Goal: Task Accomplishment & Management: Manage account settings

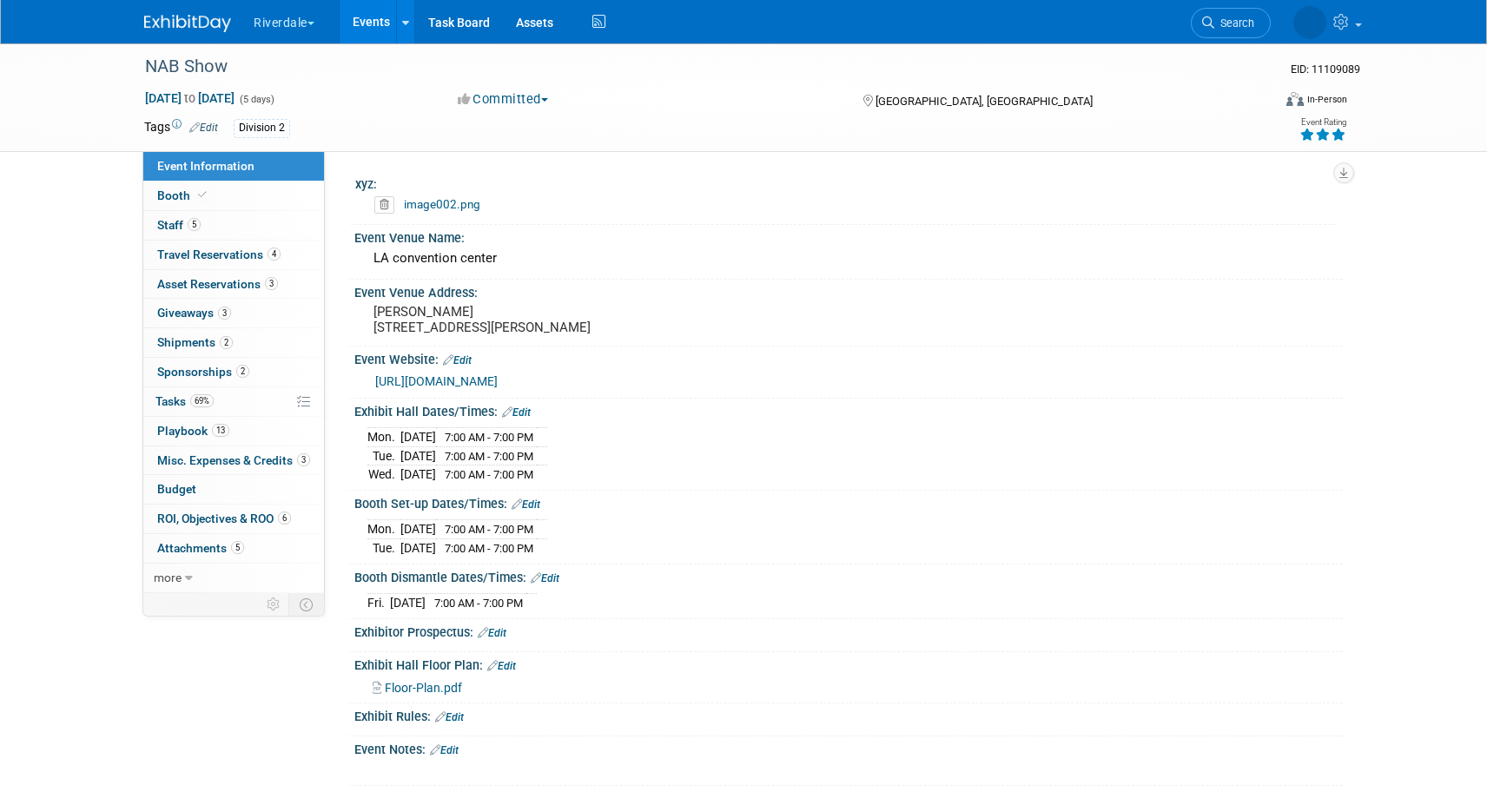
click at [436, 204] on link "image002.png" at bounding box center [442, 204] width 76 height 14
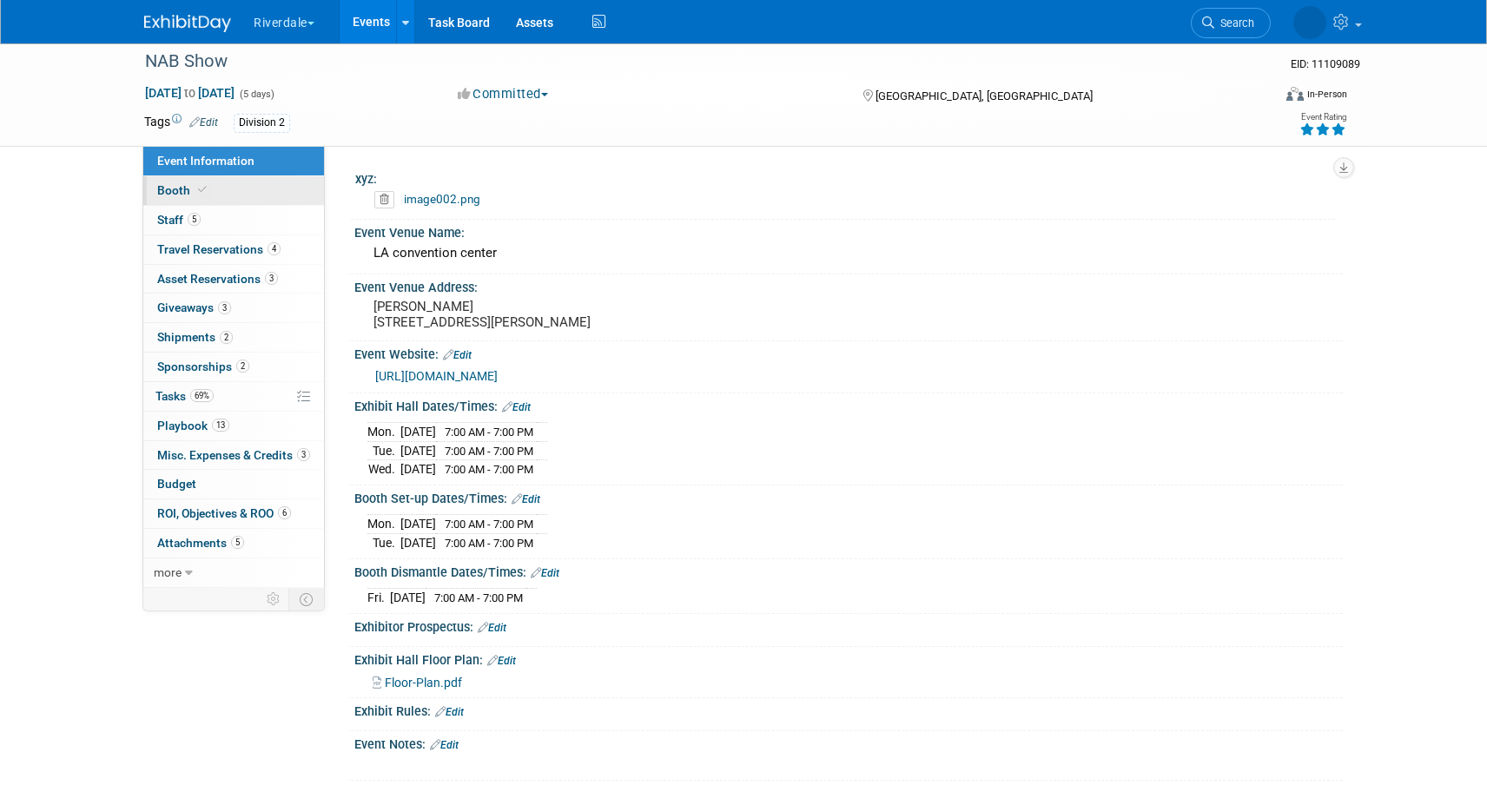
click at [209, 184] on link "Booth" at bounding box center [233, 190] width 181 height 29
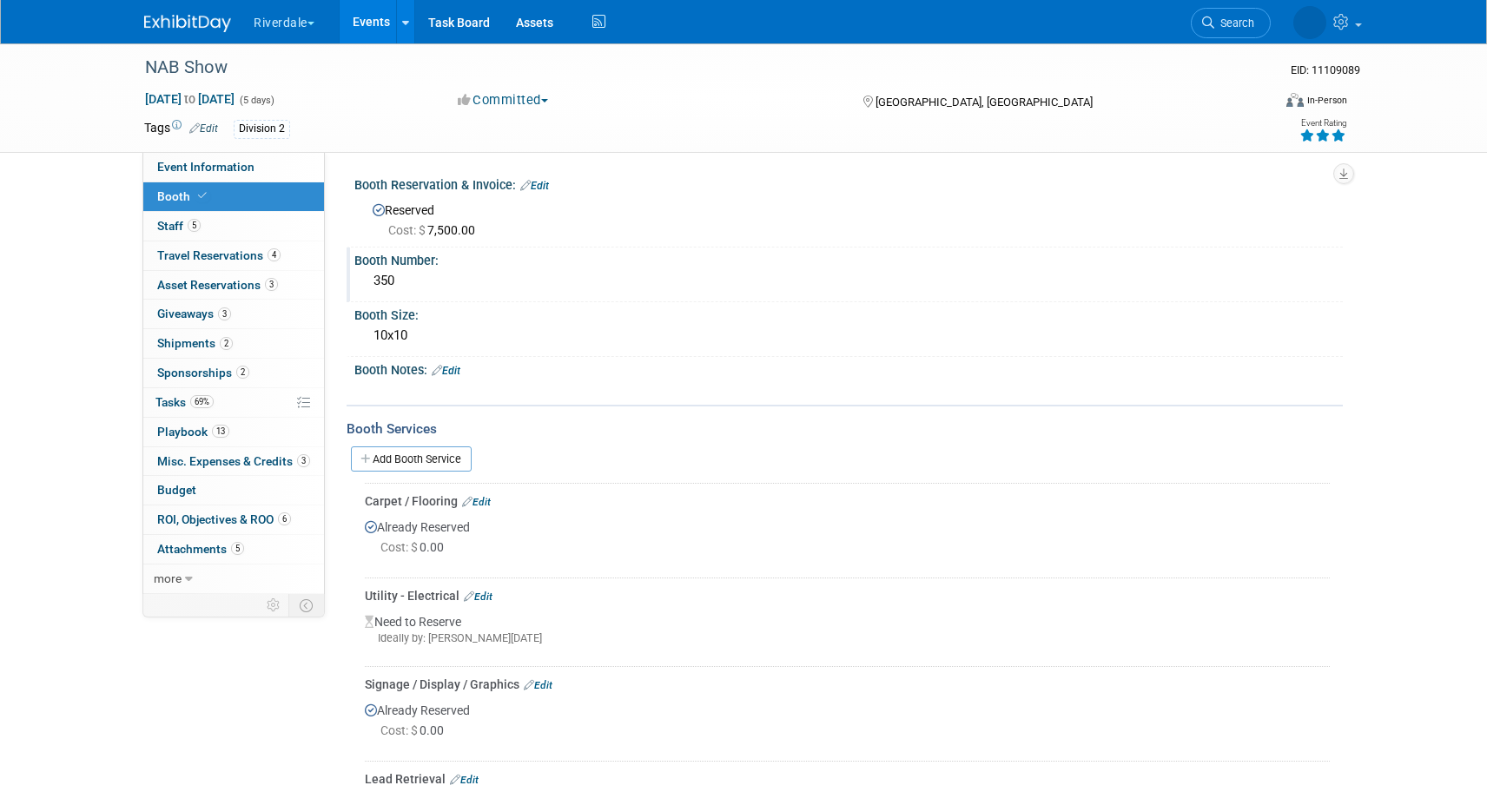
scroll to position [1, 0]
click at [258, 169] on link "Event Information" at bounding box center [233, 166] width 181 height 29
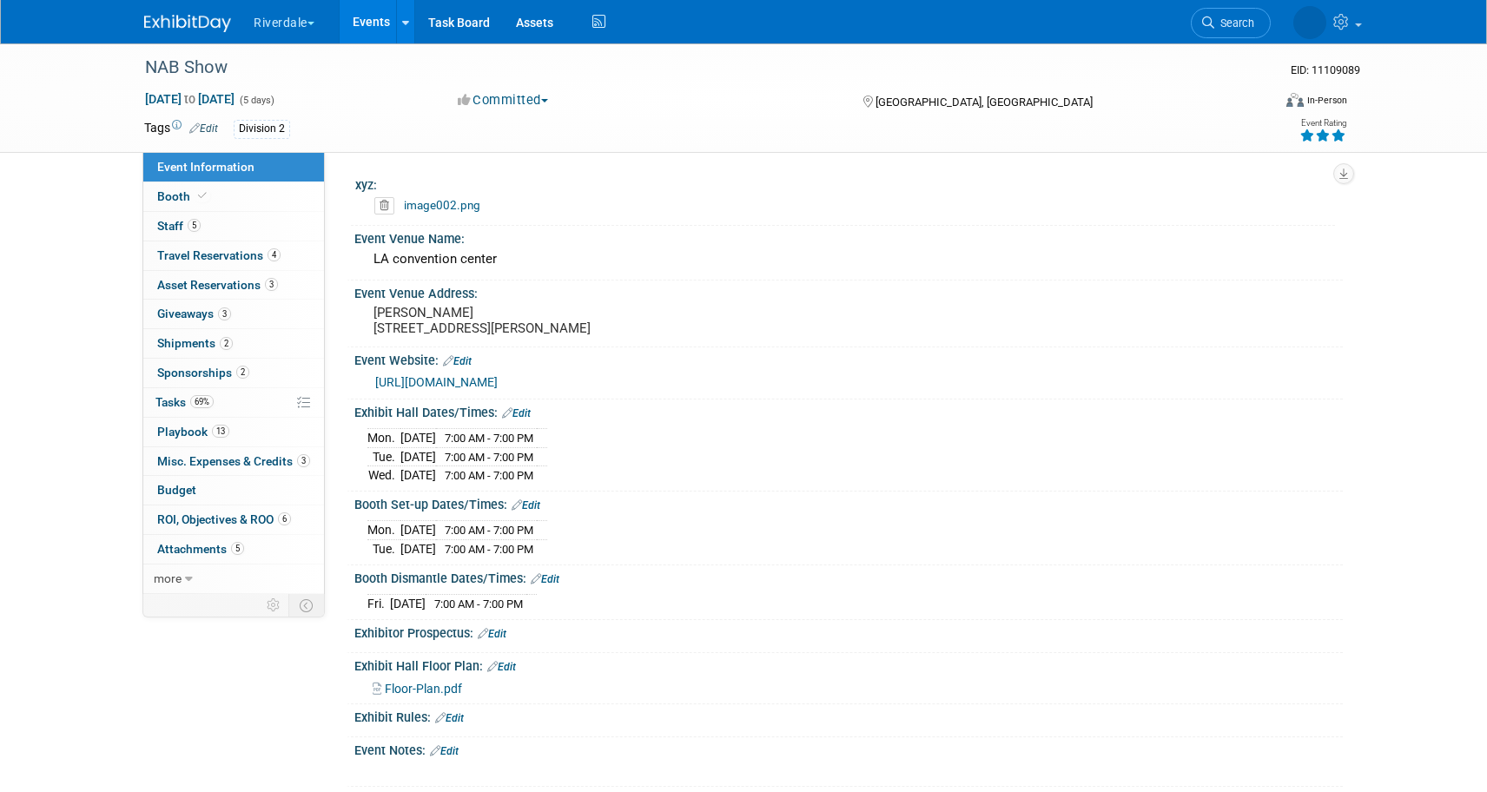
scroll to position [3, 0]
click at [205, 252] on span "Travel Reservations 4" at bounding box center [218, 253] width 123 height 14
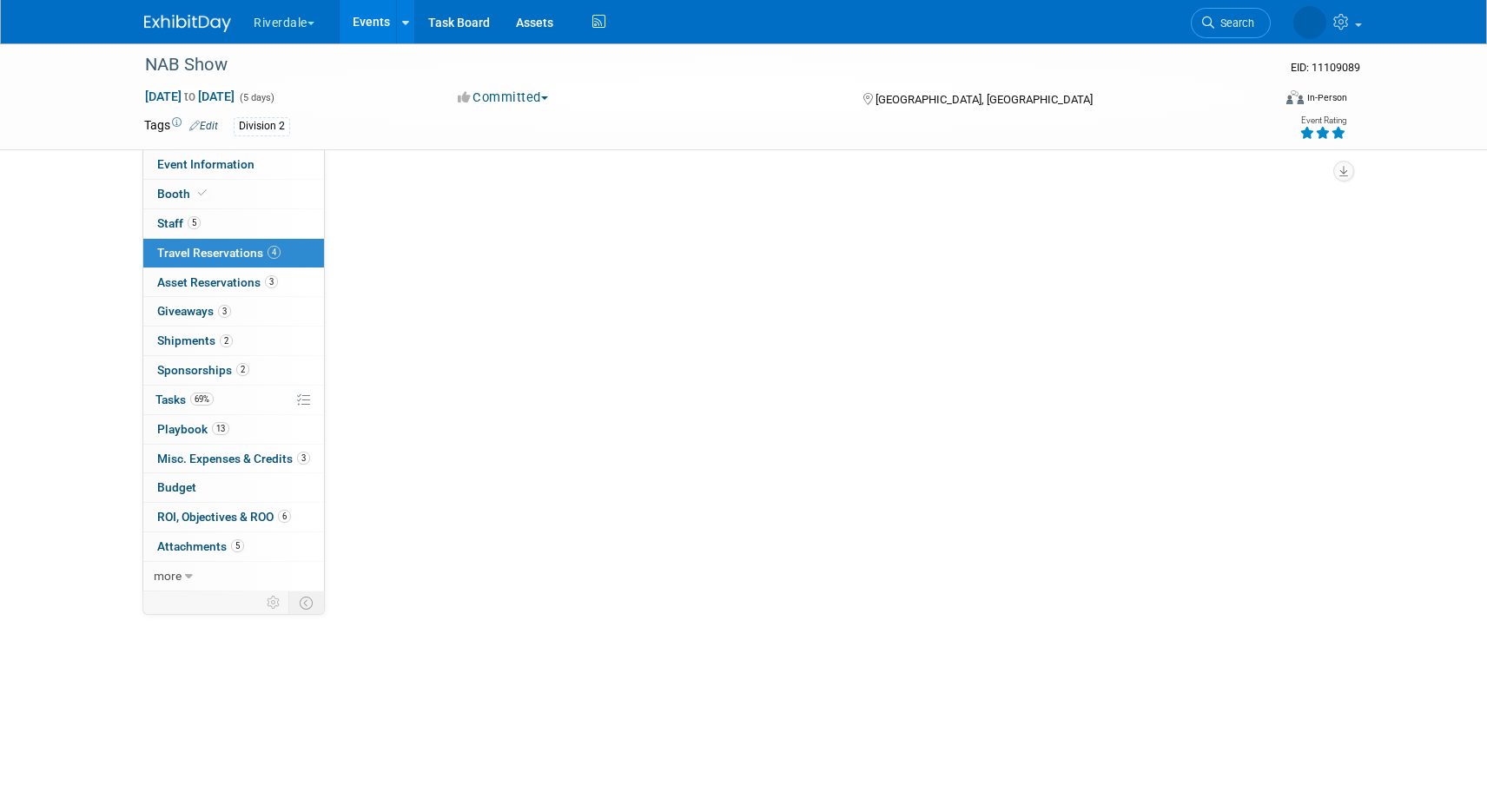
scroll to position [0, 0]
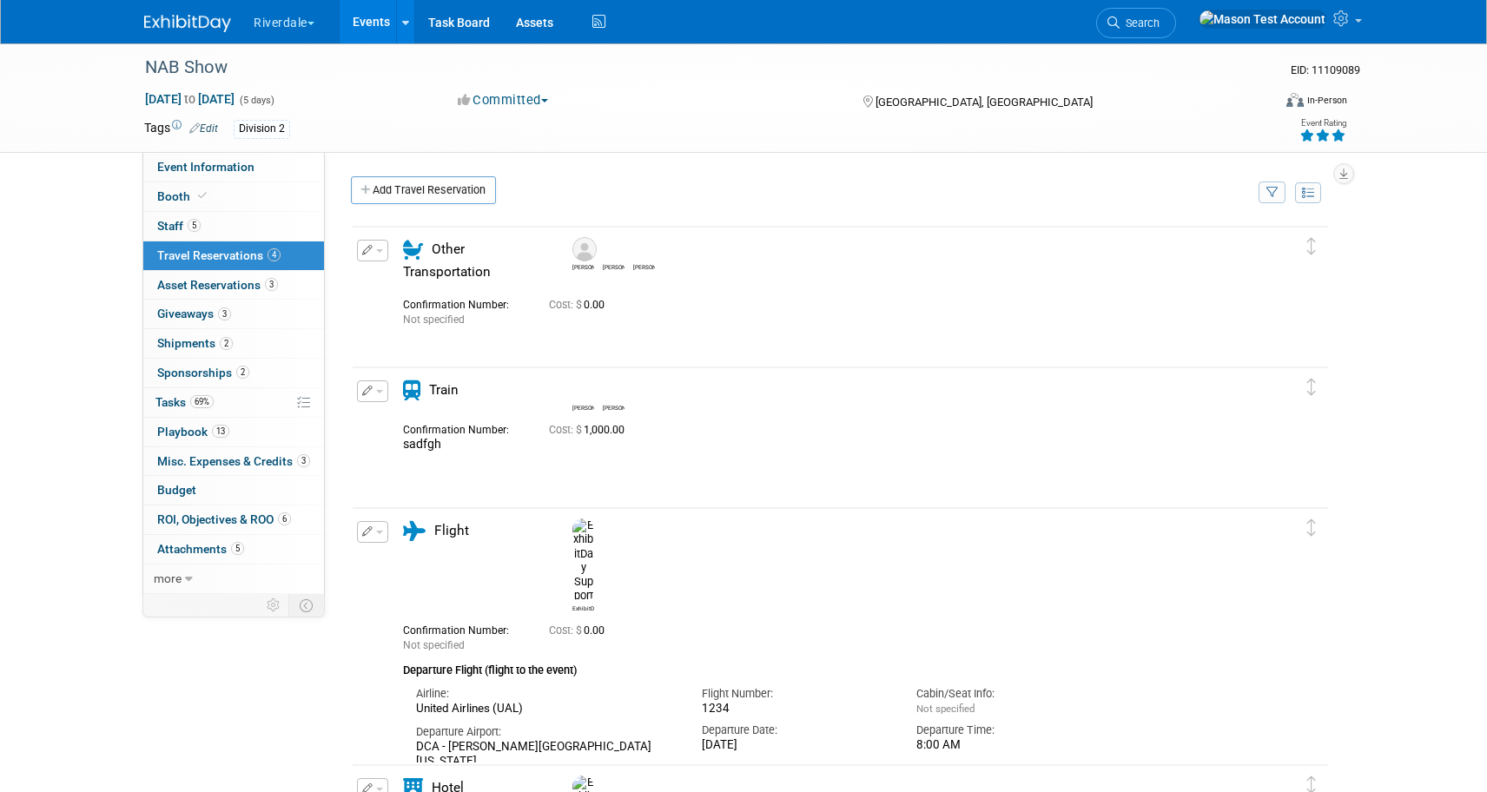
click at [371, 251] on icon "button" at bounding box center [367, 250] width 11 height 10
click at [406, 280] on button "Edit Reservation" at bounding box center [431, 280] width 147 height 25
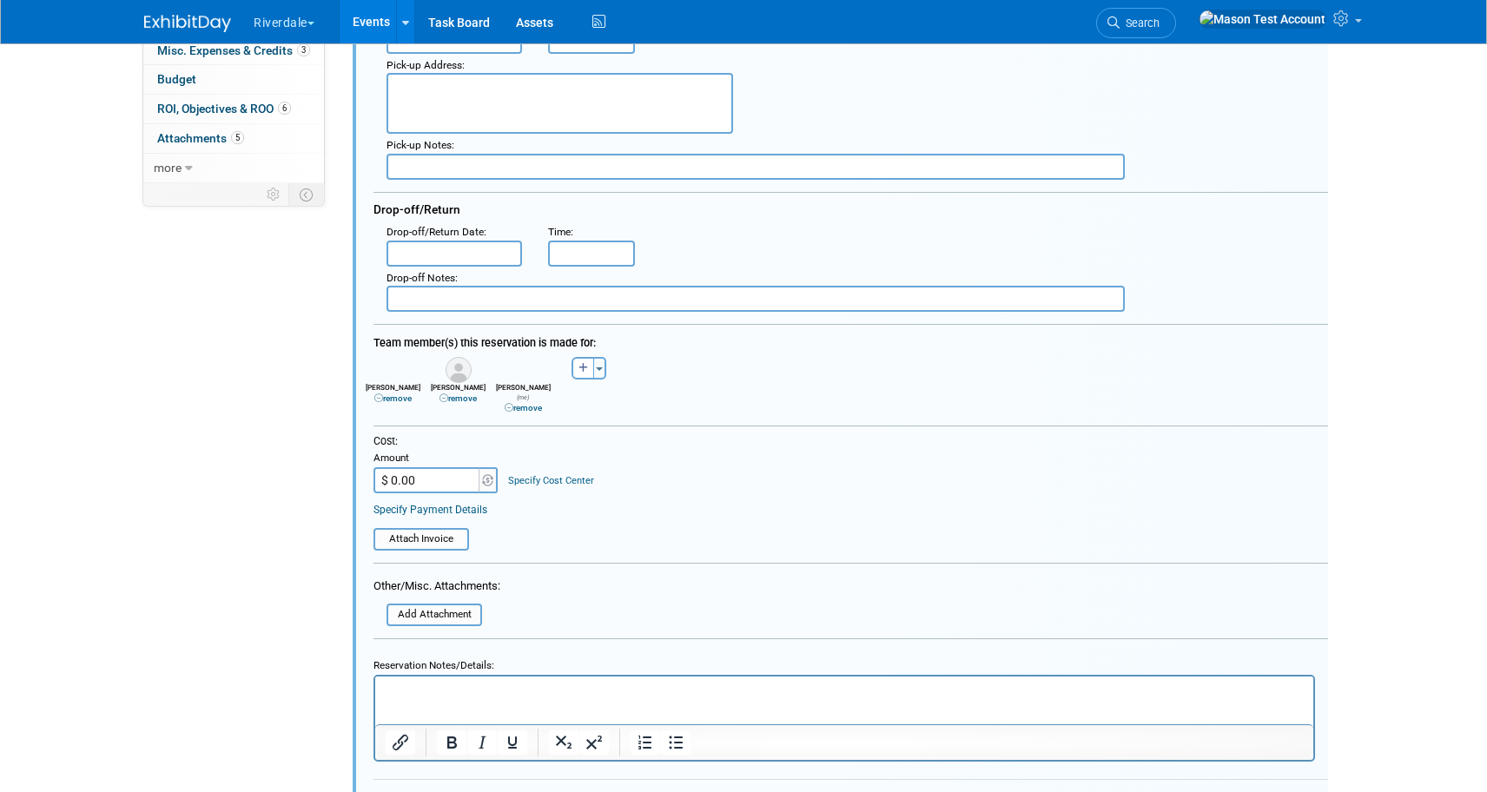
scroll to position [521, 0]
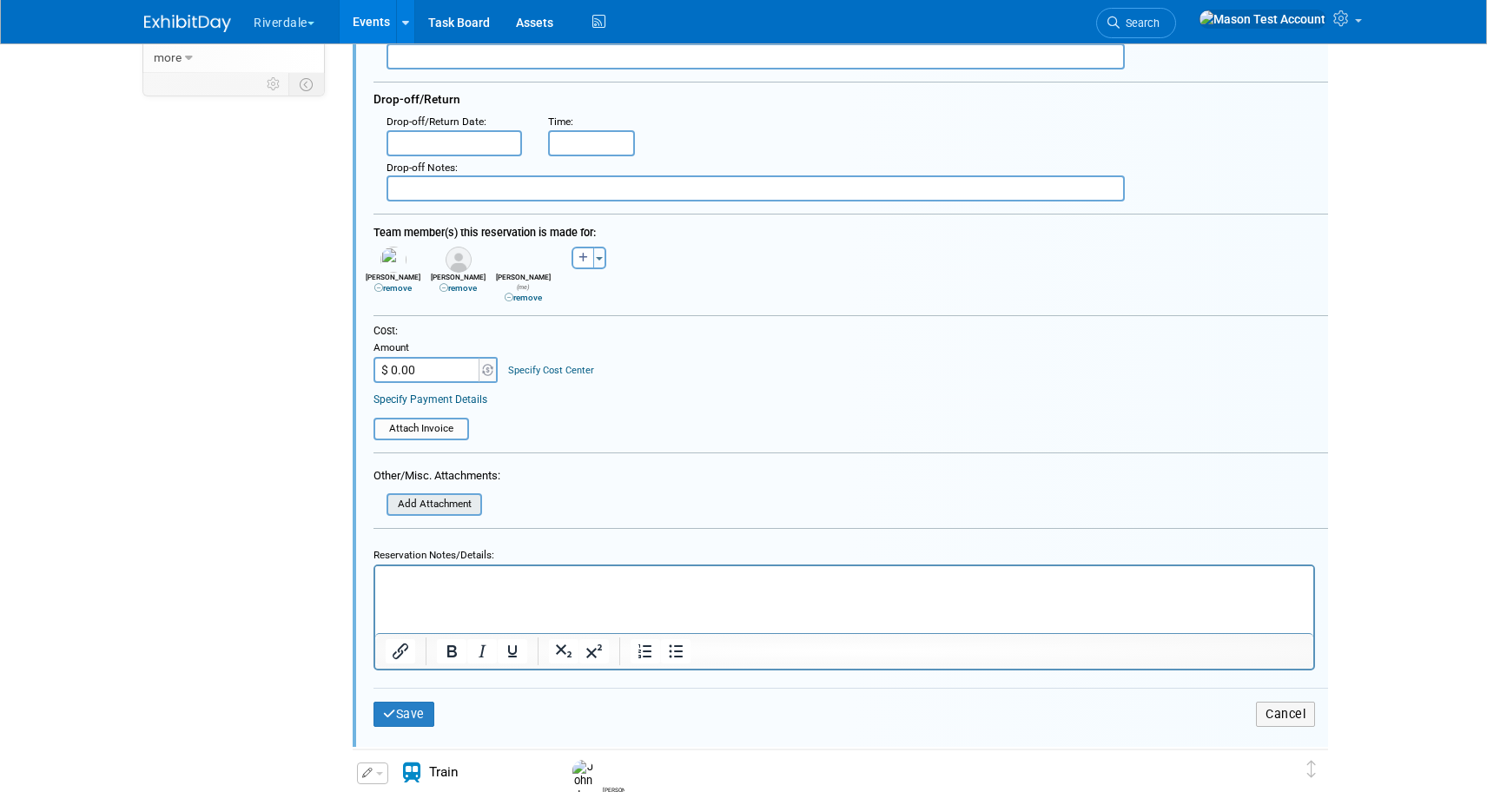
click at [454, 495] on input "file" at bounding box center [377, 504] width 207 height 19
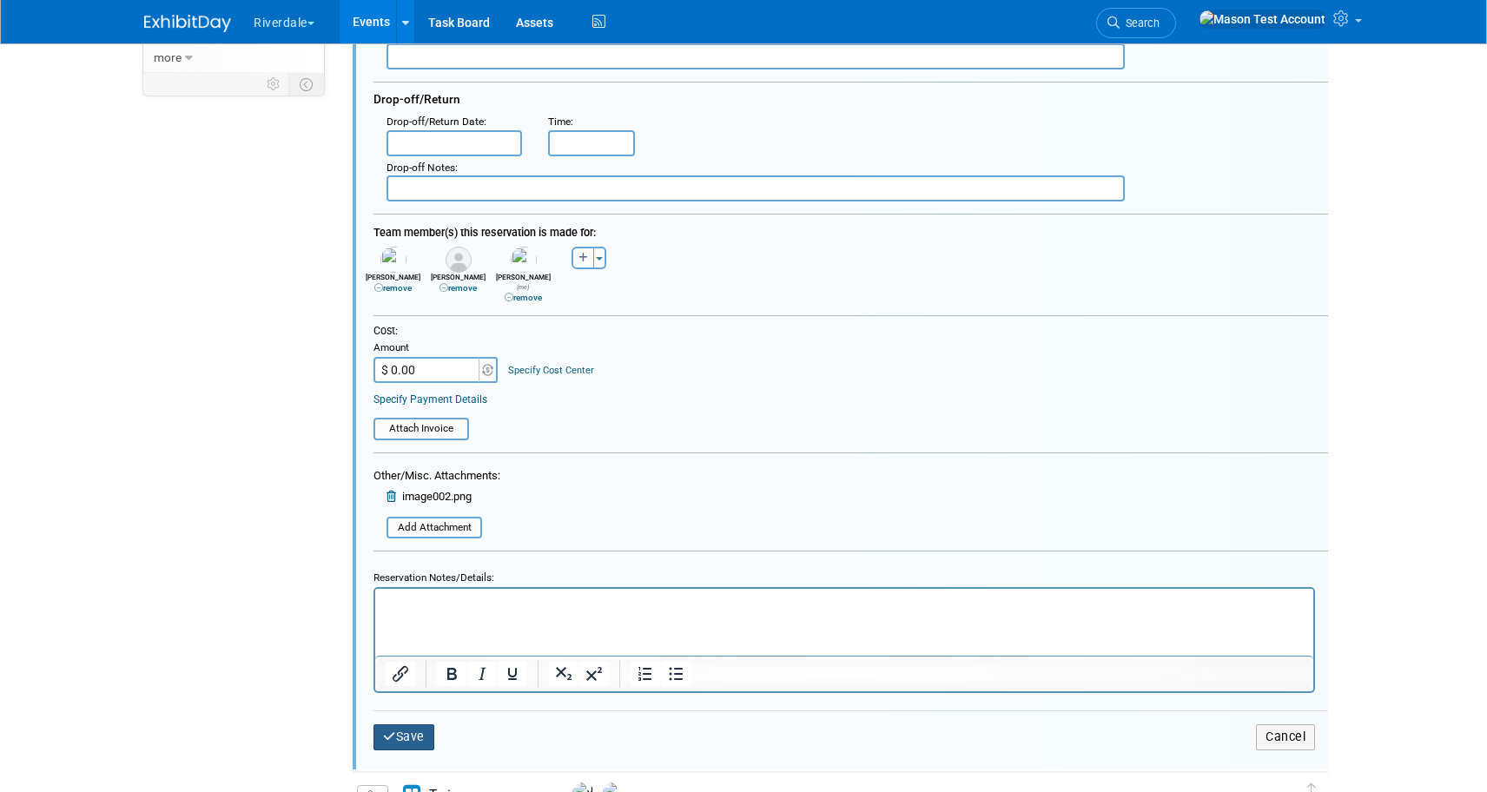
click at [416, 725] on button "Save" at bounding box center [404, 737] width 61 height 25
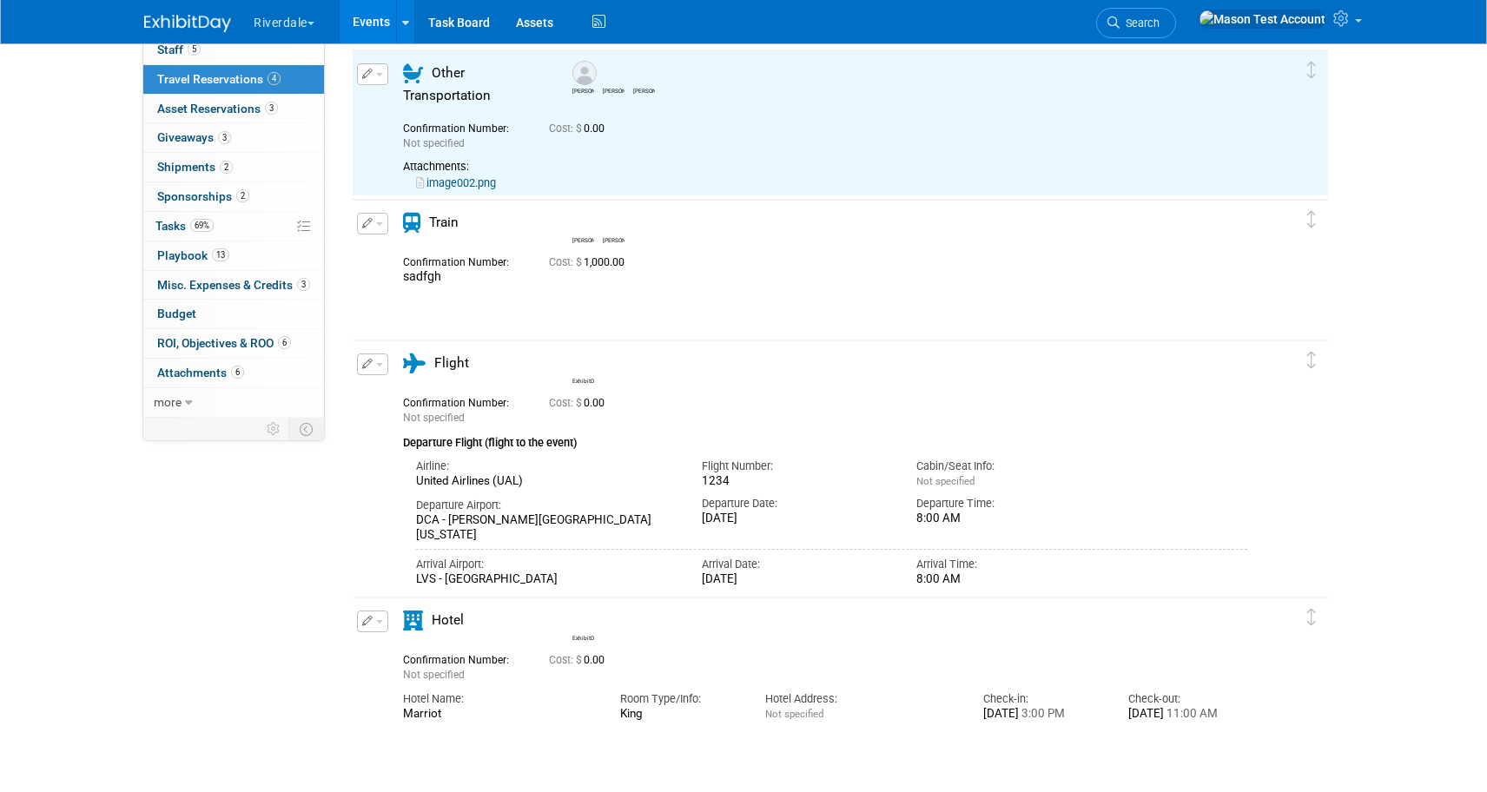
scroll to position [171, 0]
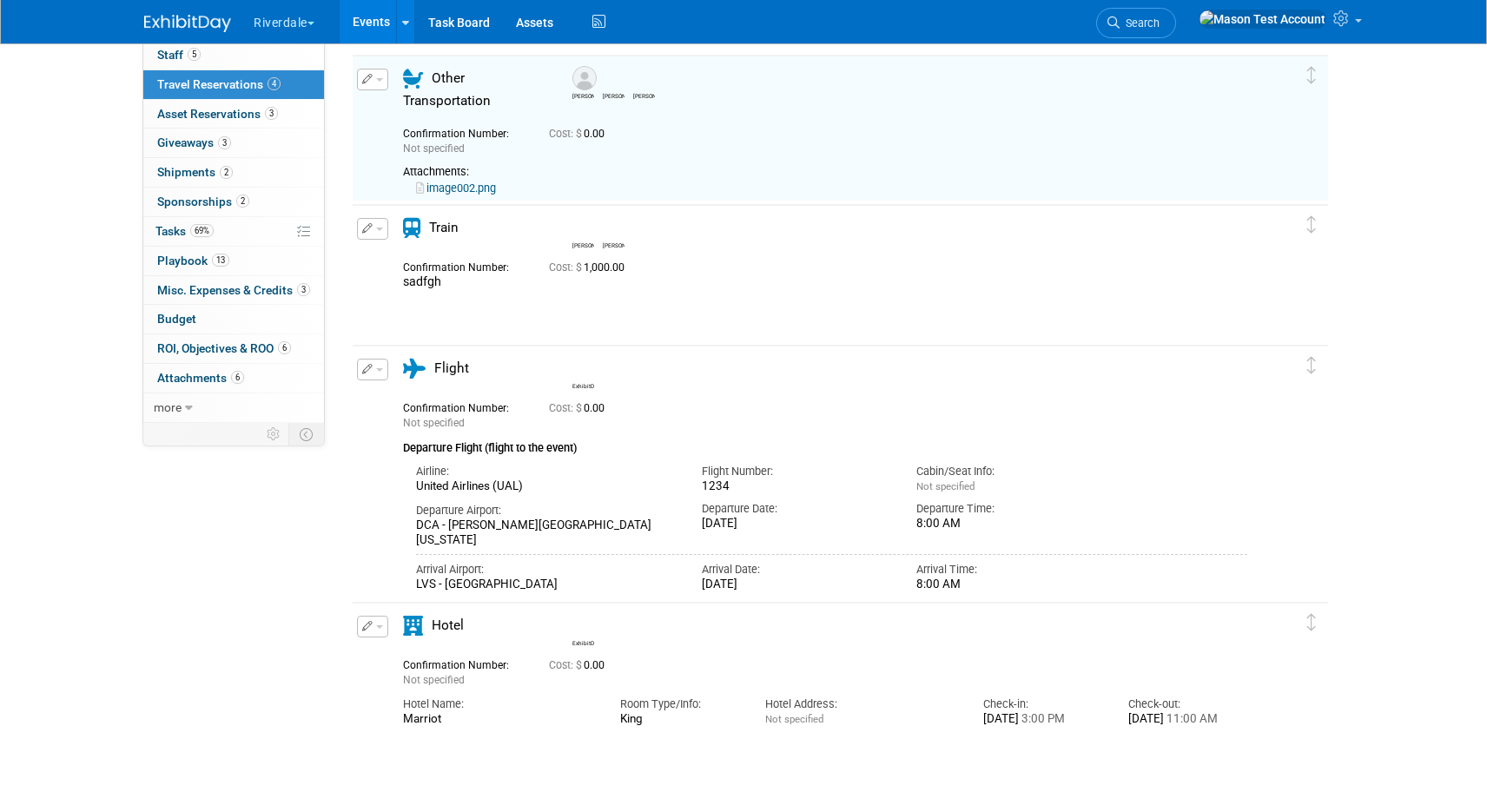
click at [456, 188] on link "image002.png" at bounding box center [456, 188] width 80 height 13
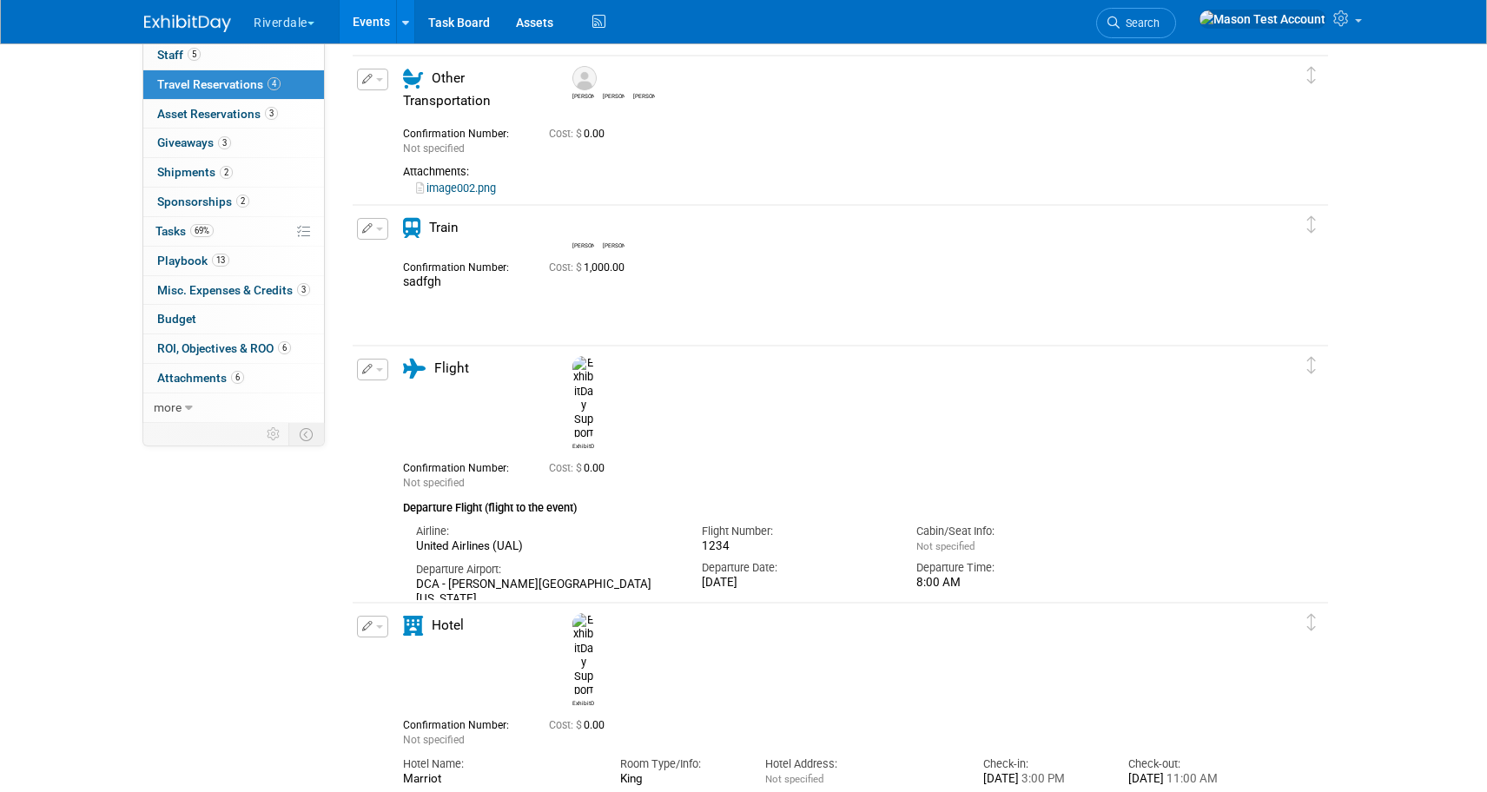
click at [377, 83] on button "button" at bounding box center [372, 80] width 31 height 22
drag, startPoint x: 414, startPoint y: 113, endPoint x: 437, endPoint y: 133, distance: 30.2
click at [414, 113] on button "Edit Reservation" at bounding box center [431, 109] width 147 height 25
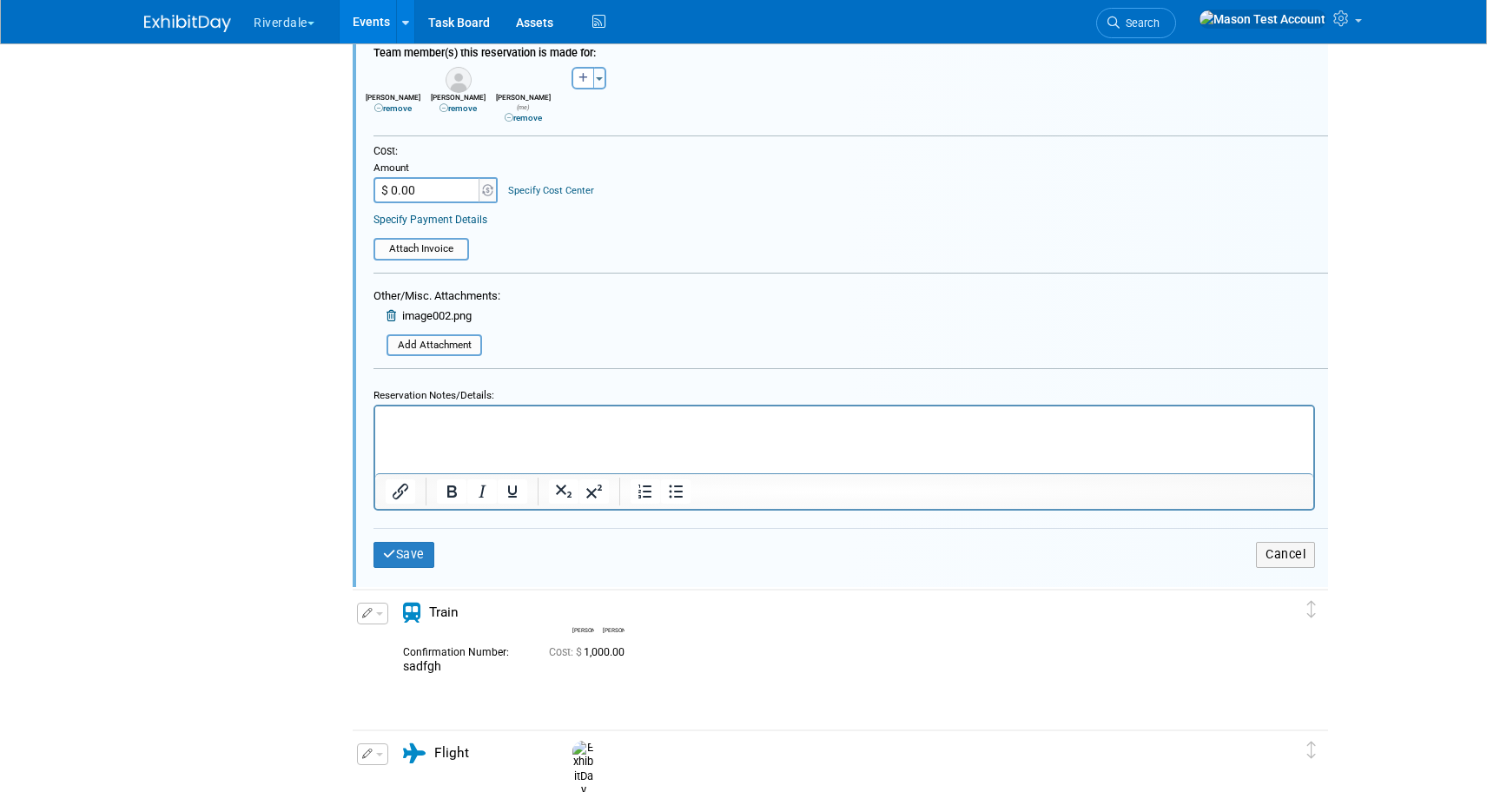
scroll to position [644, 0]
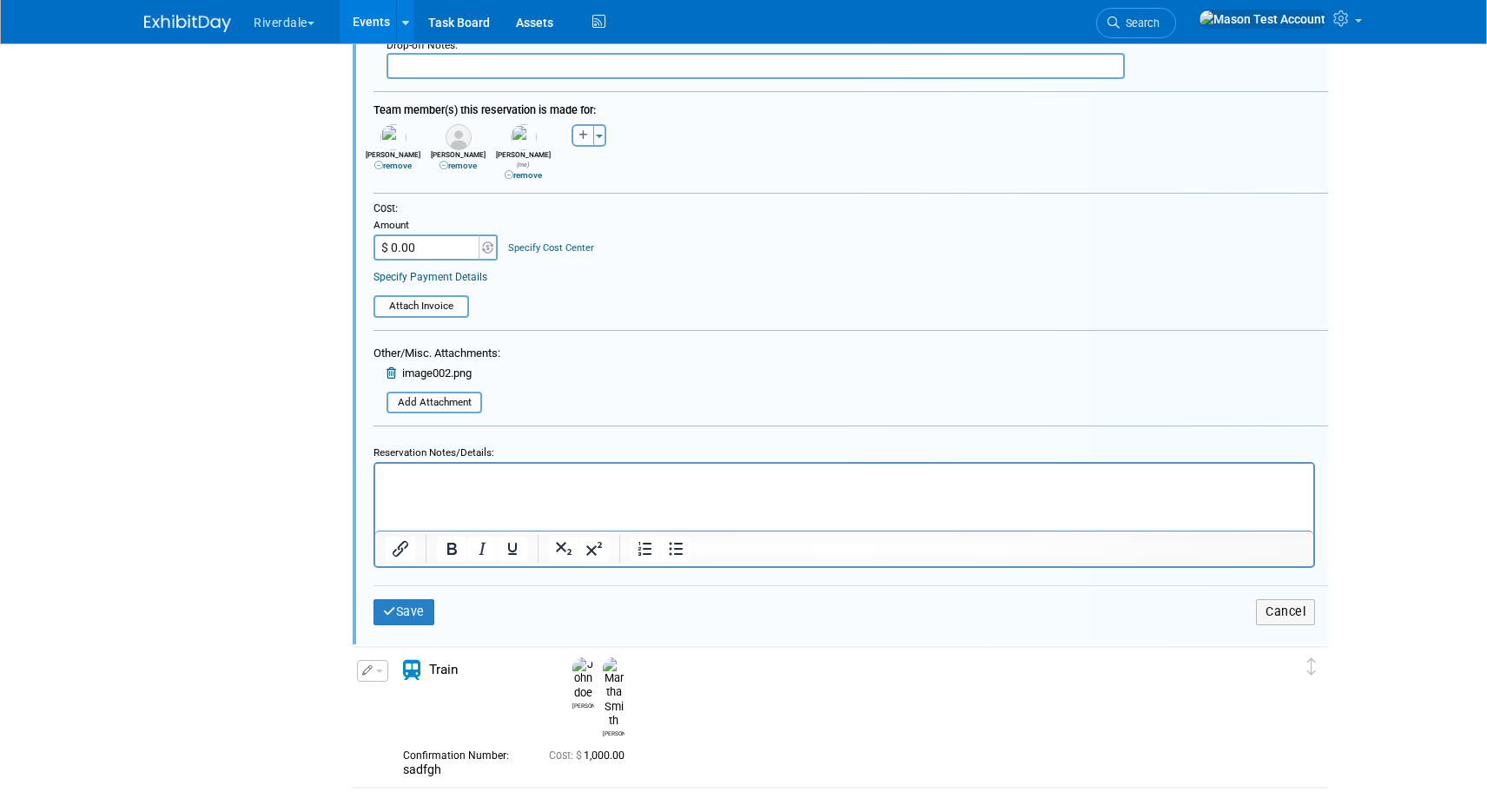
click at [535, 477] on p "Rich Text Area. Press ALT-0 for help." at bounding box center [845, 479] width 918 height 17
paste body "Rich Text Area. Press ALT-0 for help."
click at [418, 603] on button "Save" at bounding box center [404, 611] width 61 height 25
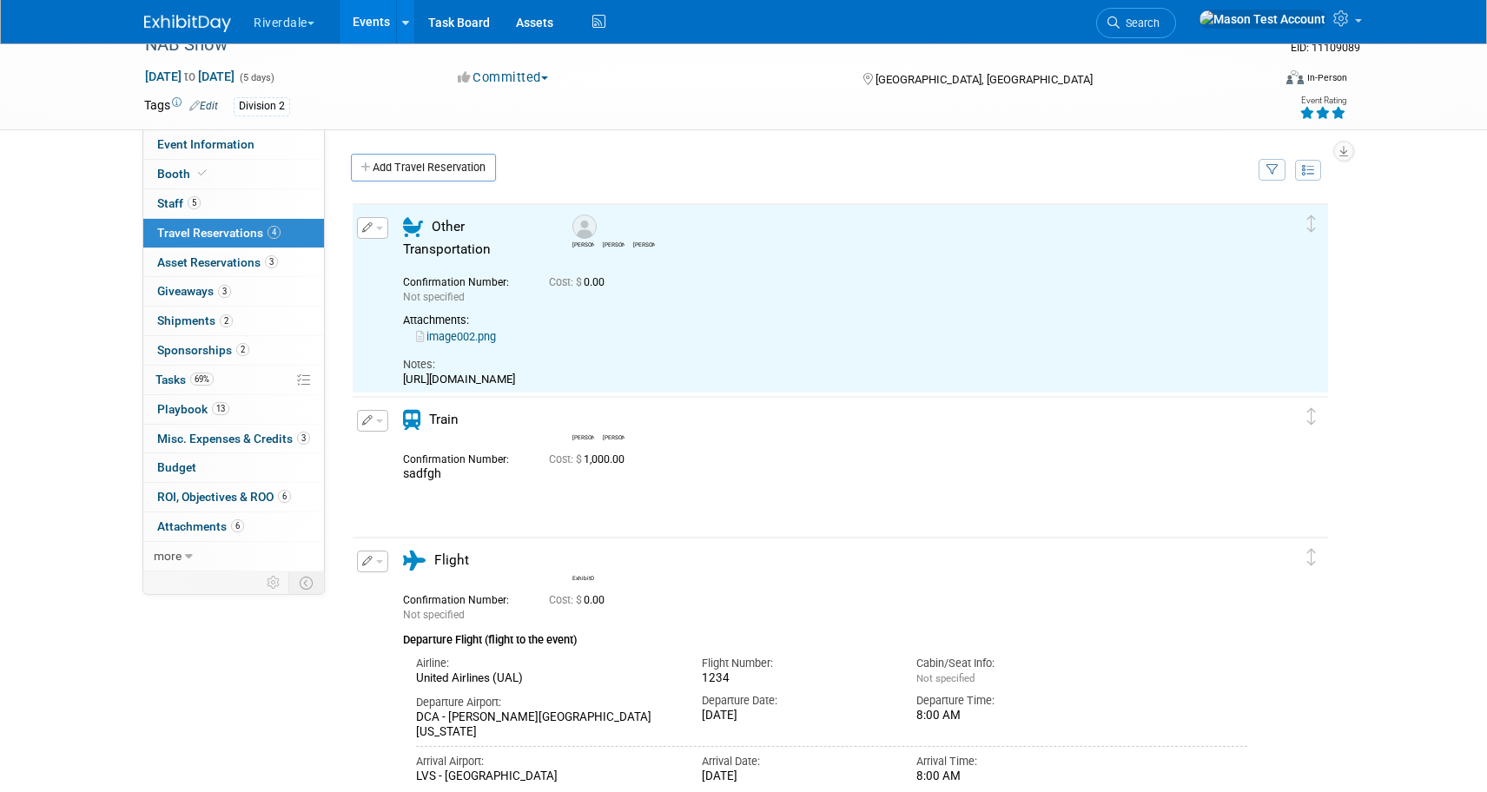
scroll to position [0, 0]
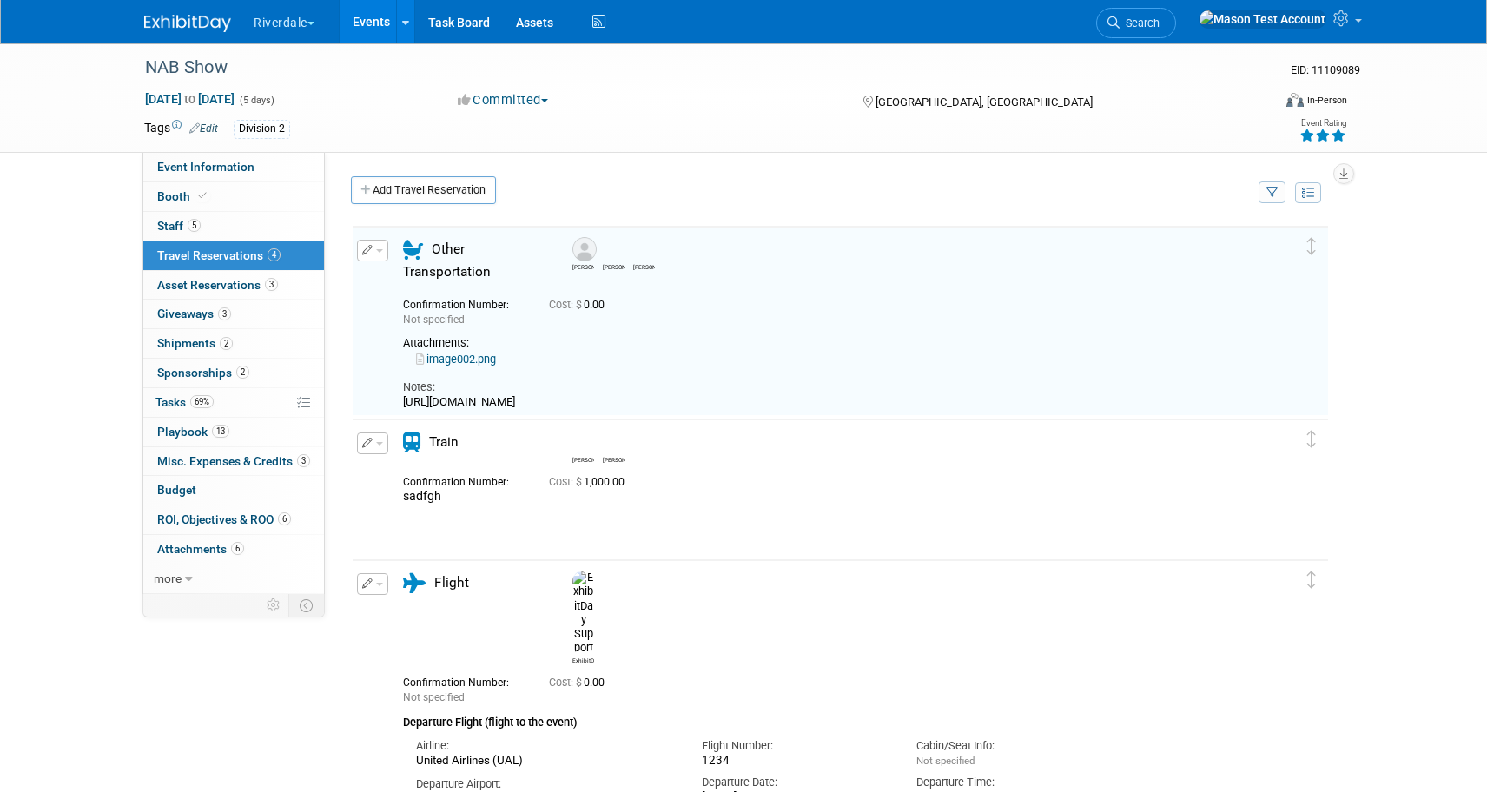
click at [629, 404] on div "[URL][DOMAIN_NAME]" at bounding box center [825, 402] width 845 height 14
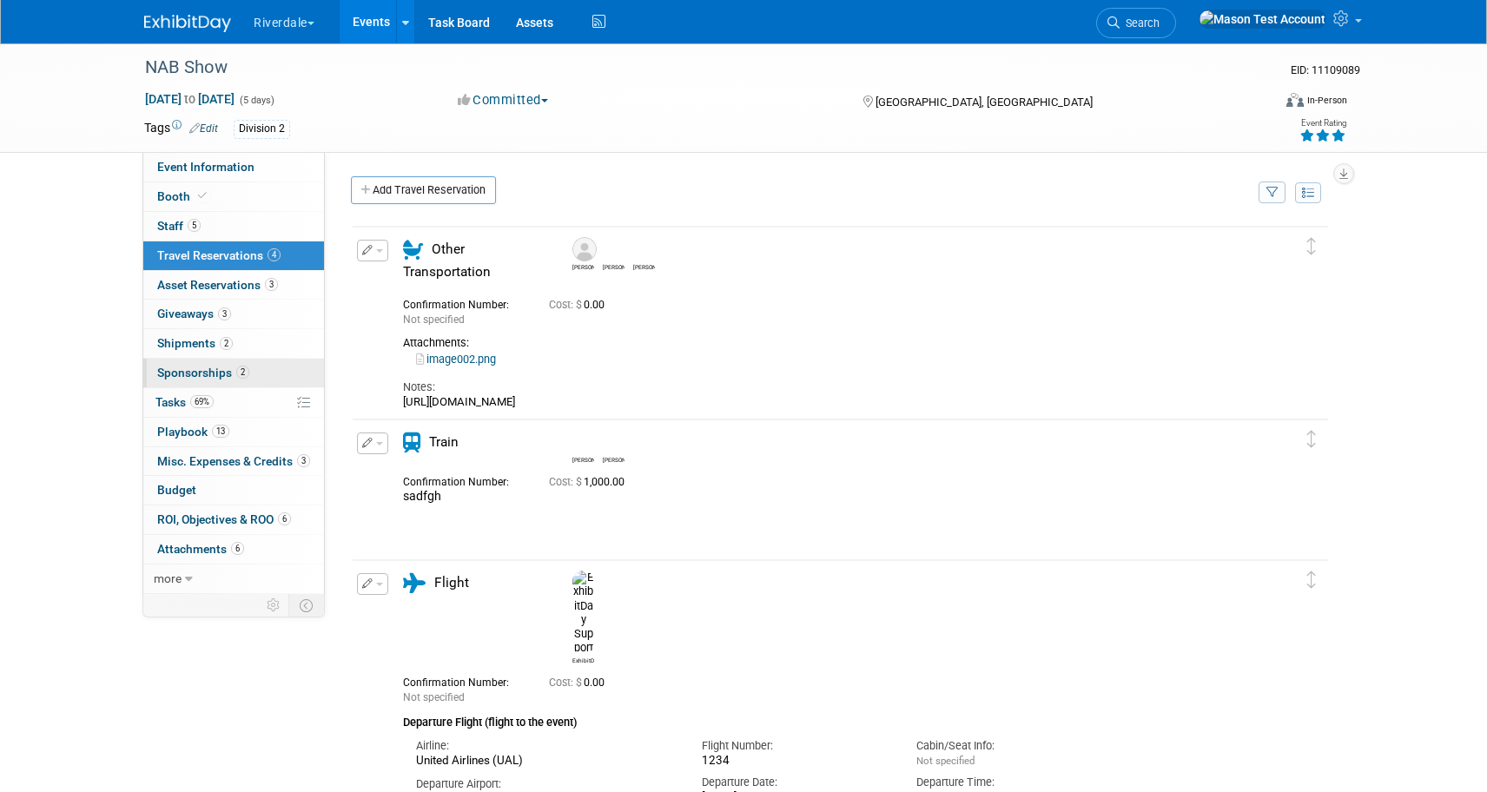
scroll to position [2, 0]
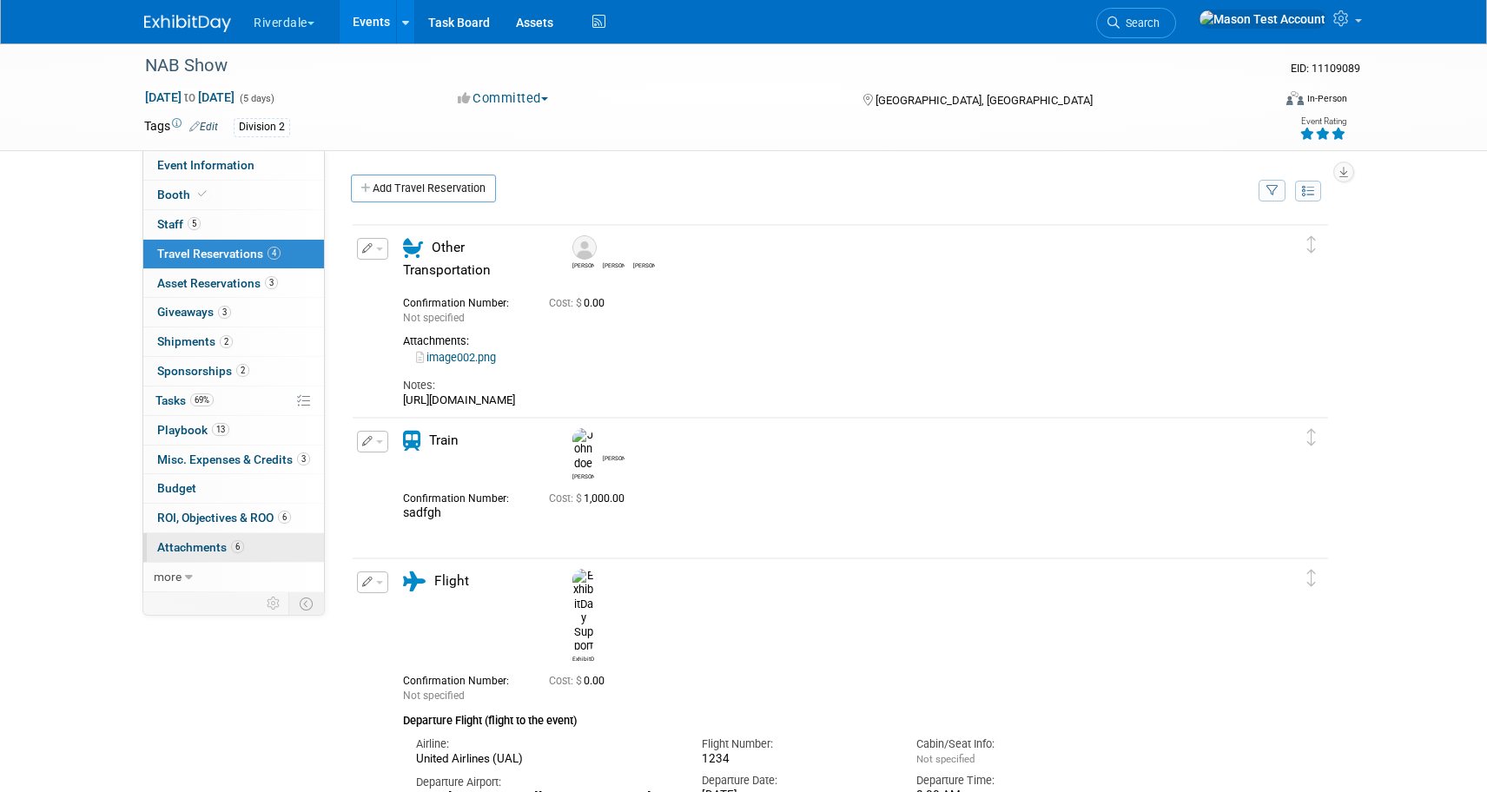
click at [244, 553] on link "6 Attachments 6" at bounding box center [233, 547] width 181 height 29
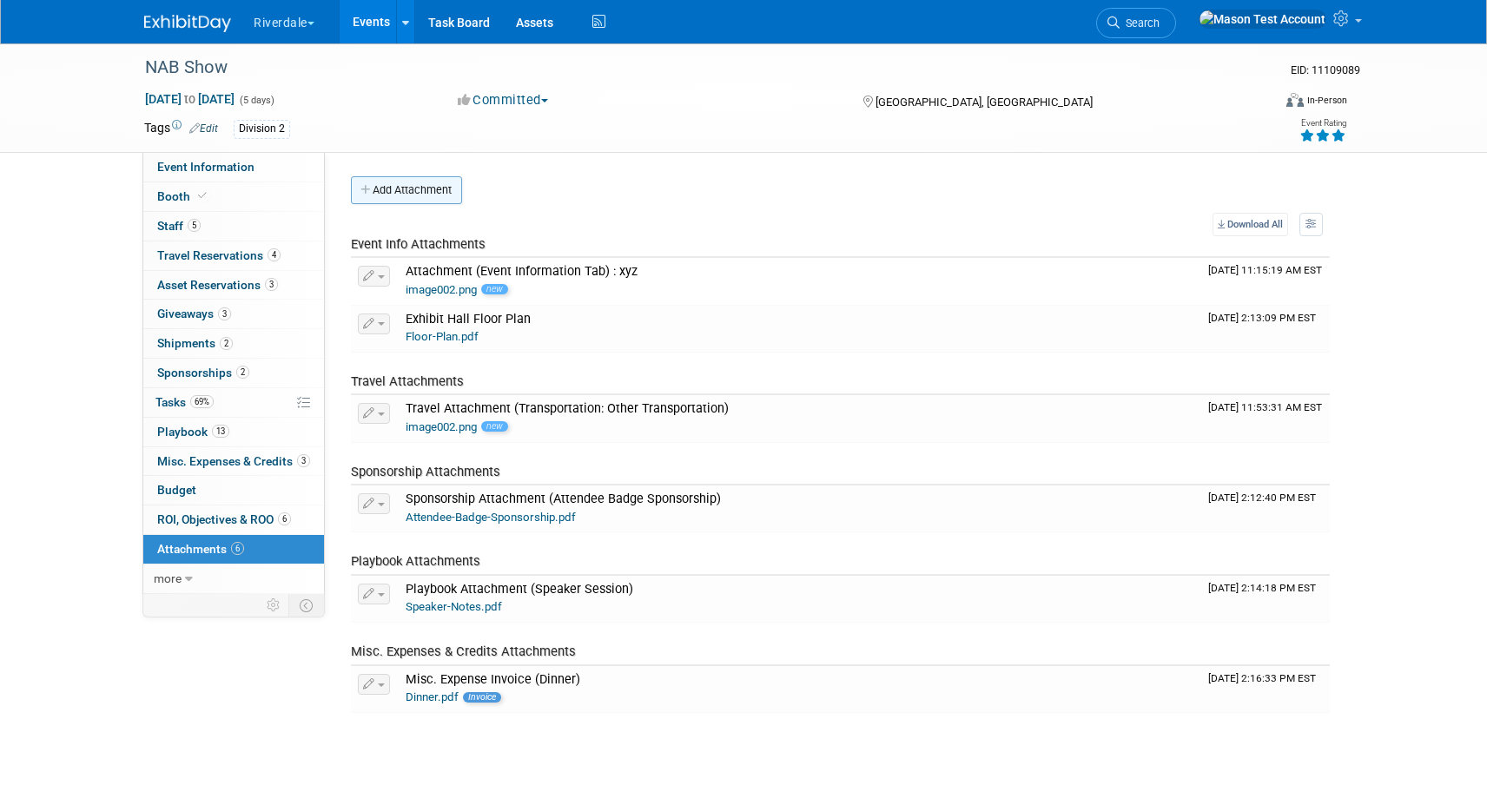
click at [386, 189] on button "Add Attachment" at bounding box center [406, 190] width 111 height 28
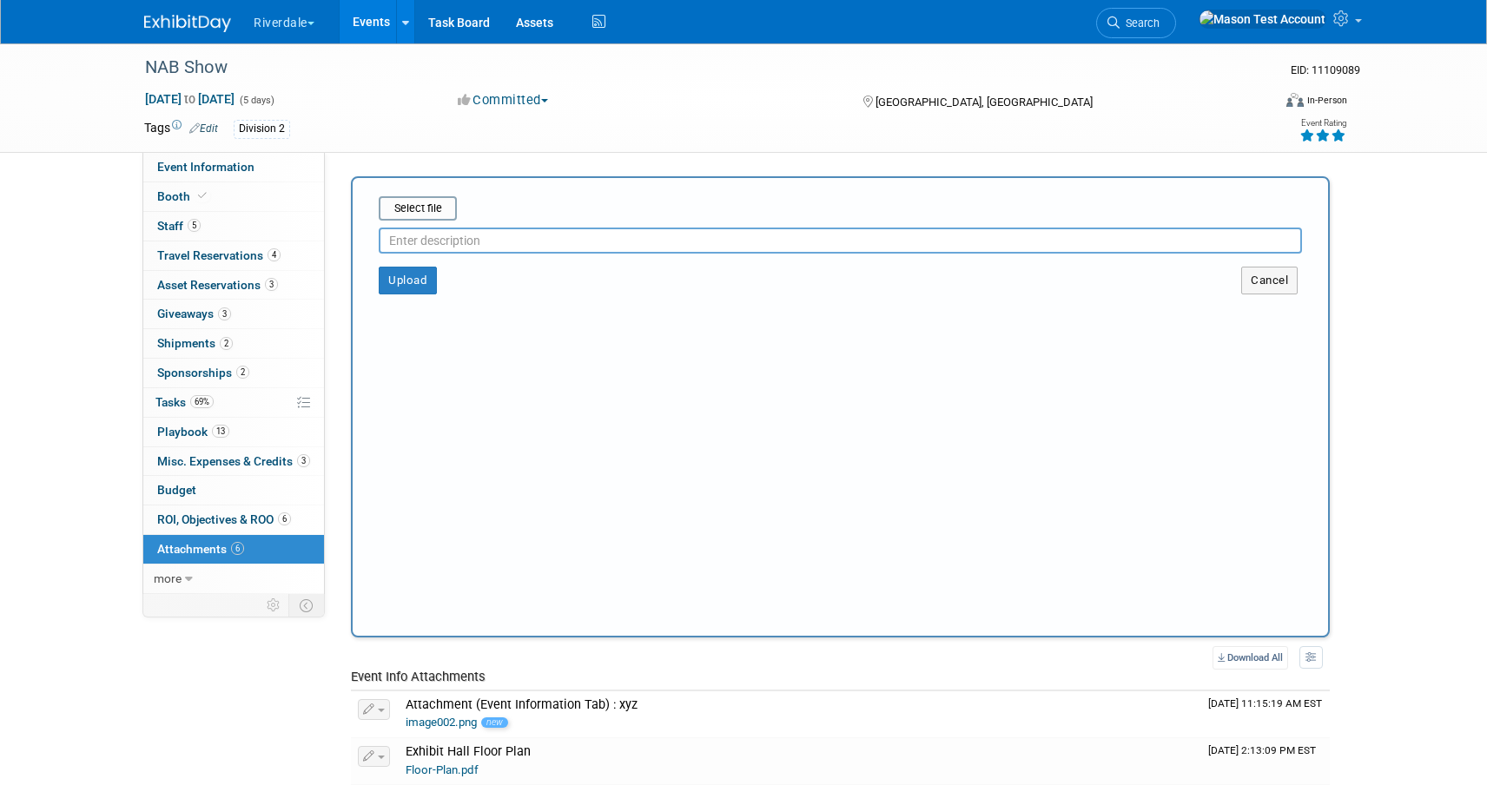
click at [419, 239] on input "text" at bounding box center [841, 241] width 924 height 26
paste input "[URL][DOMAIN_NAME]"
type input "[URL][DOMAIN_NAME]"
click at [433, 196] on div "Select file" at bounding box center [418, 208] width 78 height 24
click at [433, 204] on input "file" at bounding box center [351, 208] width 207 height 21
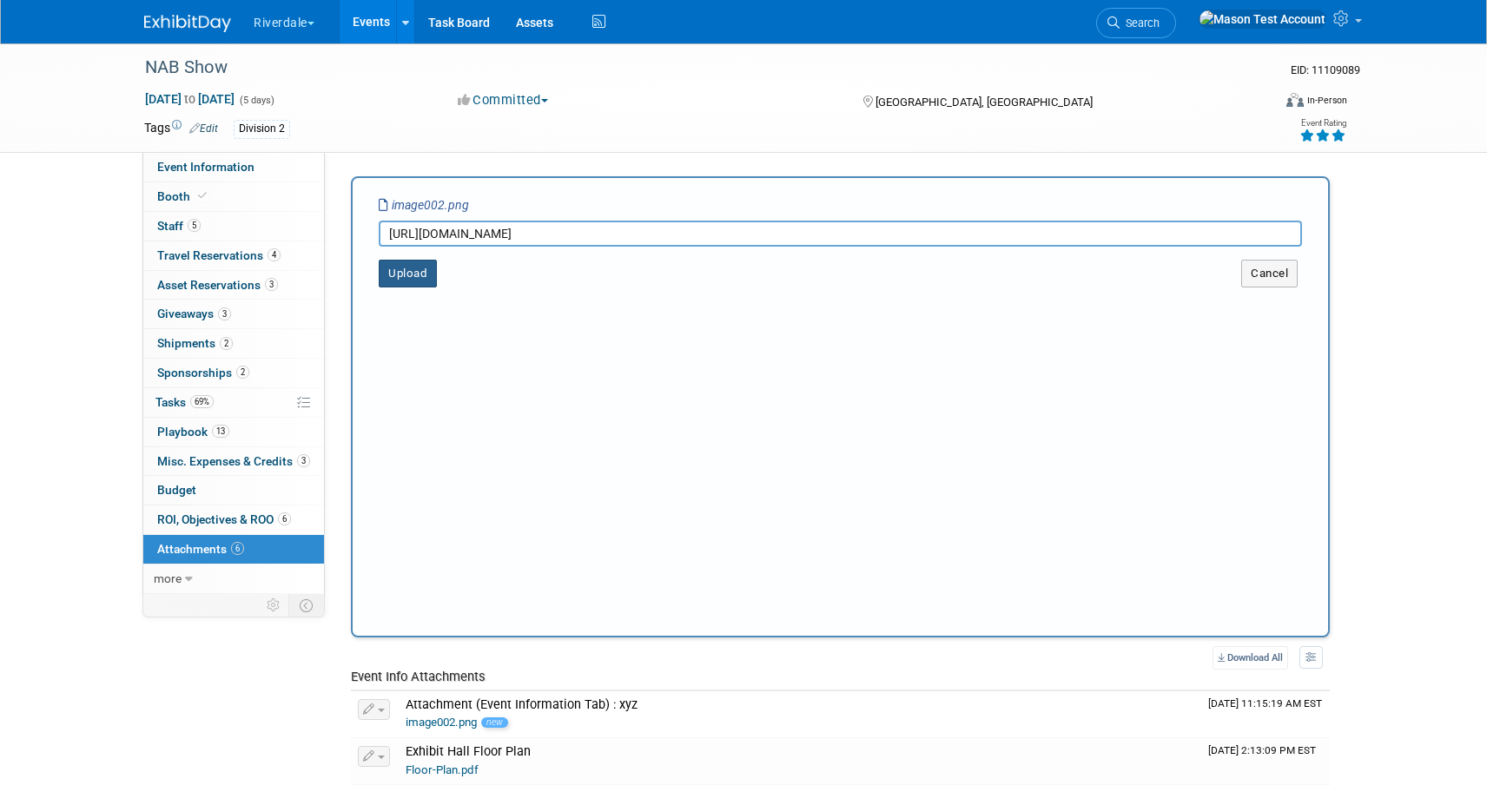
click at [413, 279] on button "Upload" at bounding box center [408, 274] width 58 height 28
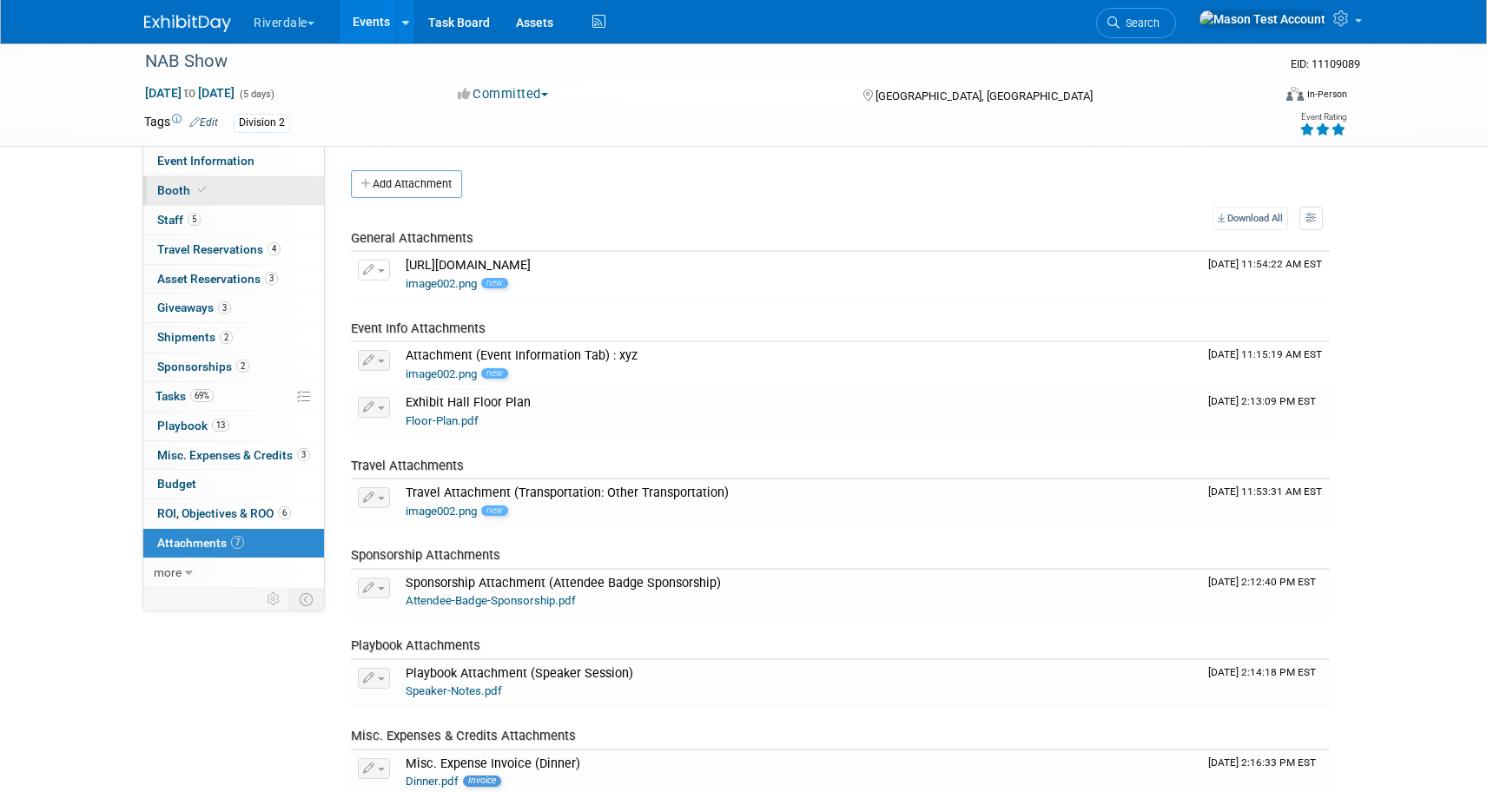
scroll to position [8, 0]
click at [202, 189] on icon at bounding box center [202, 188] width 9 height 10
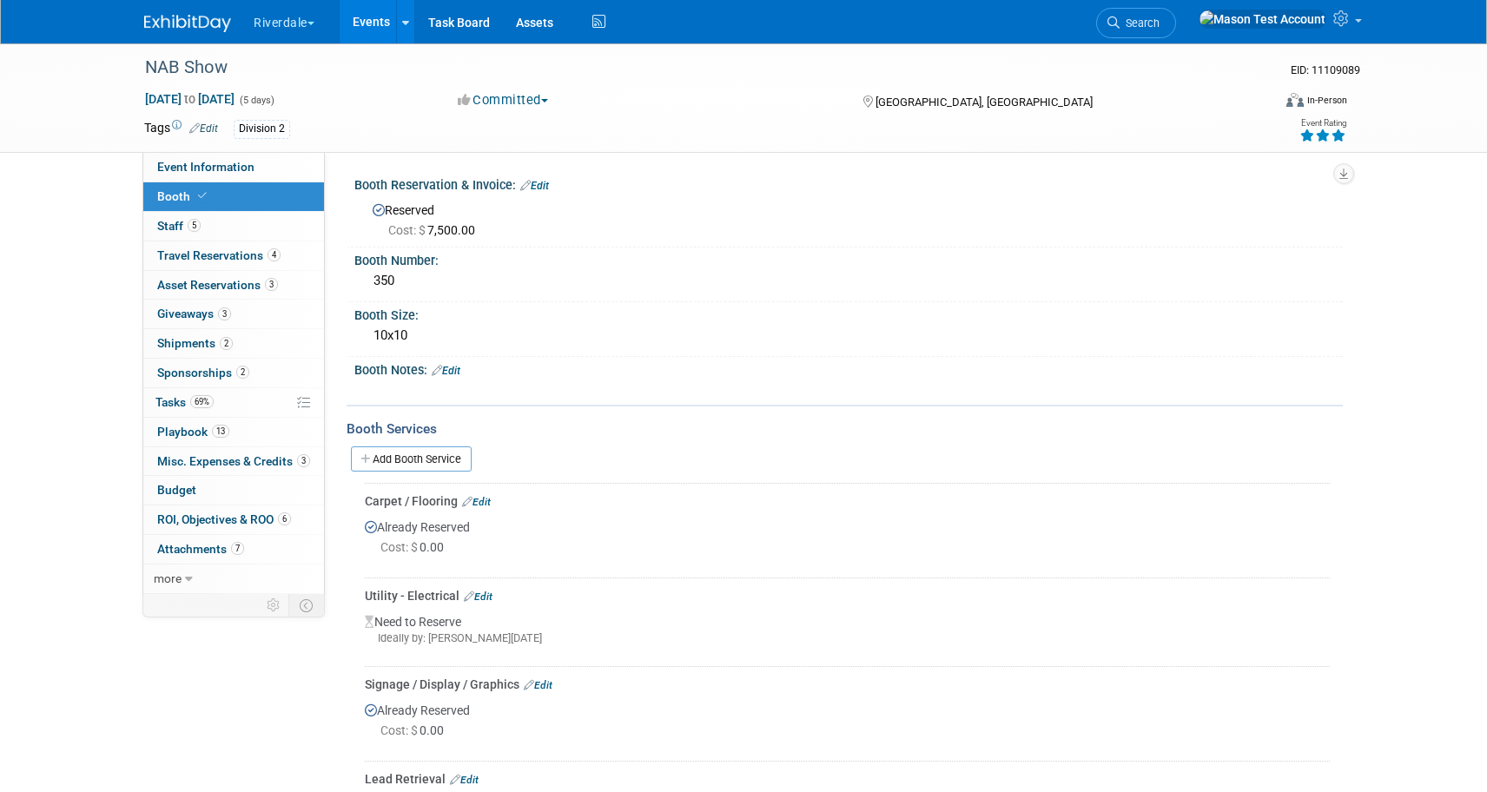
click at [453, 367] on link "Edit" at bounding box center [446, 371] width 29 height 12
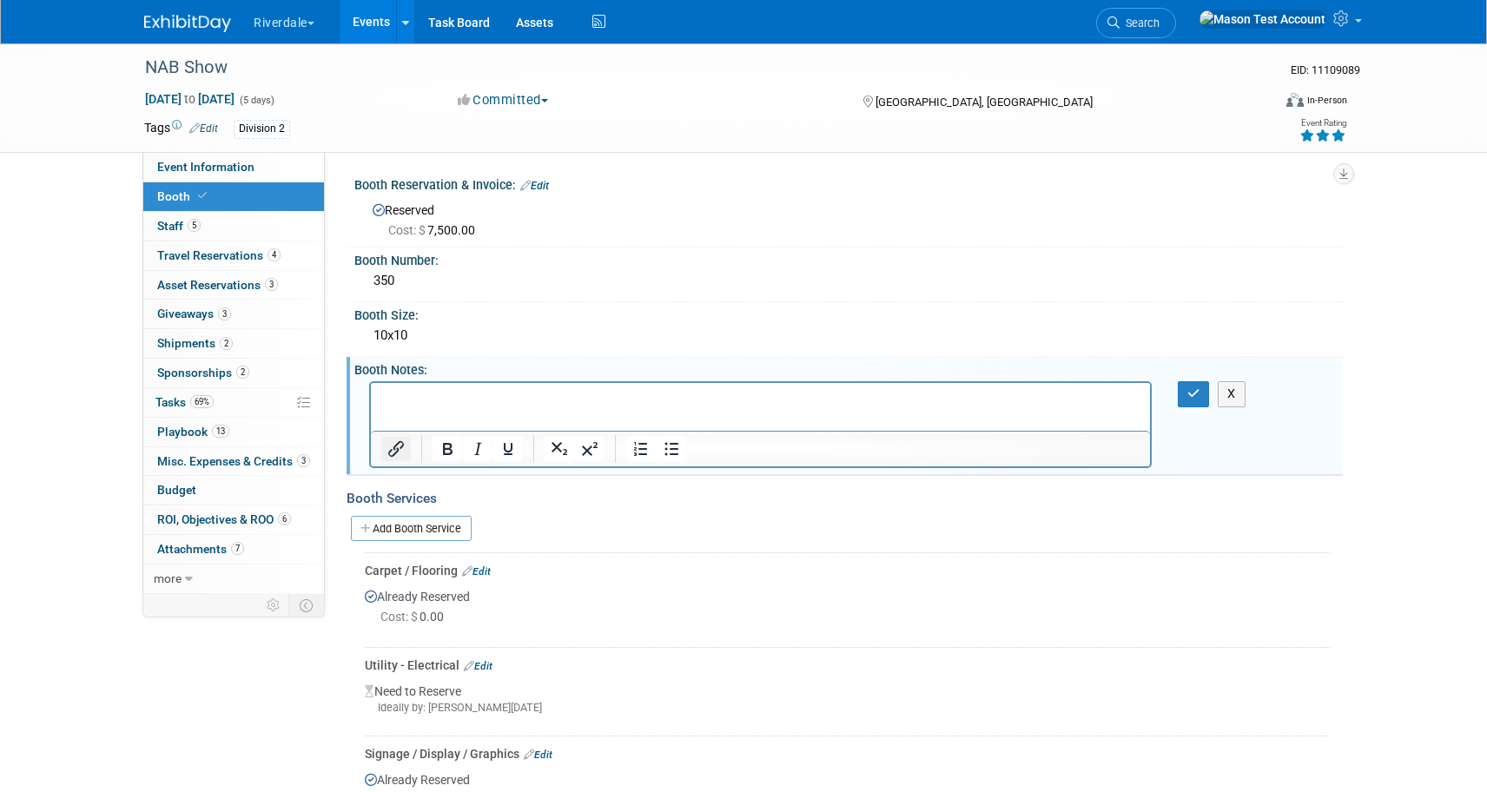
click at [392, 457] on icon "Insert/edit link" at bounding box center [396, 449] width 21 height 21
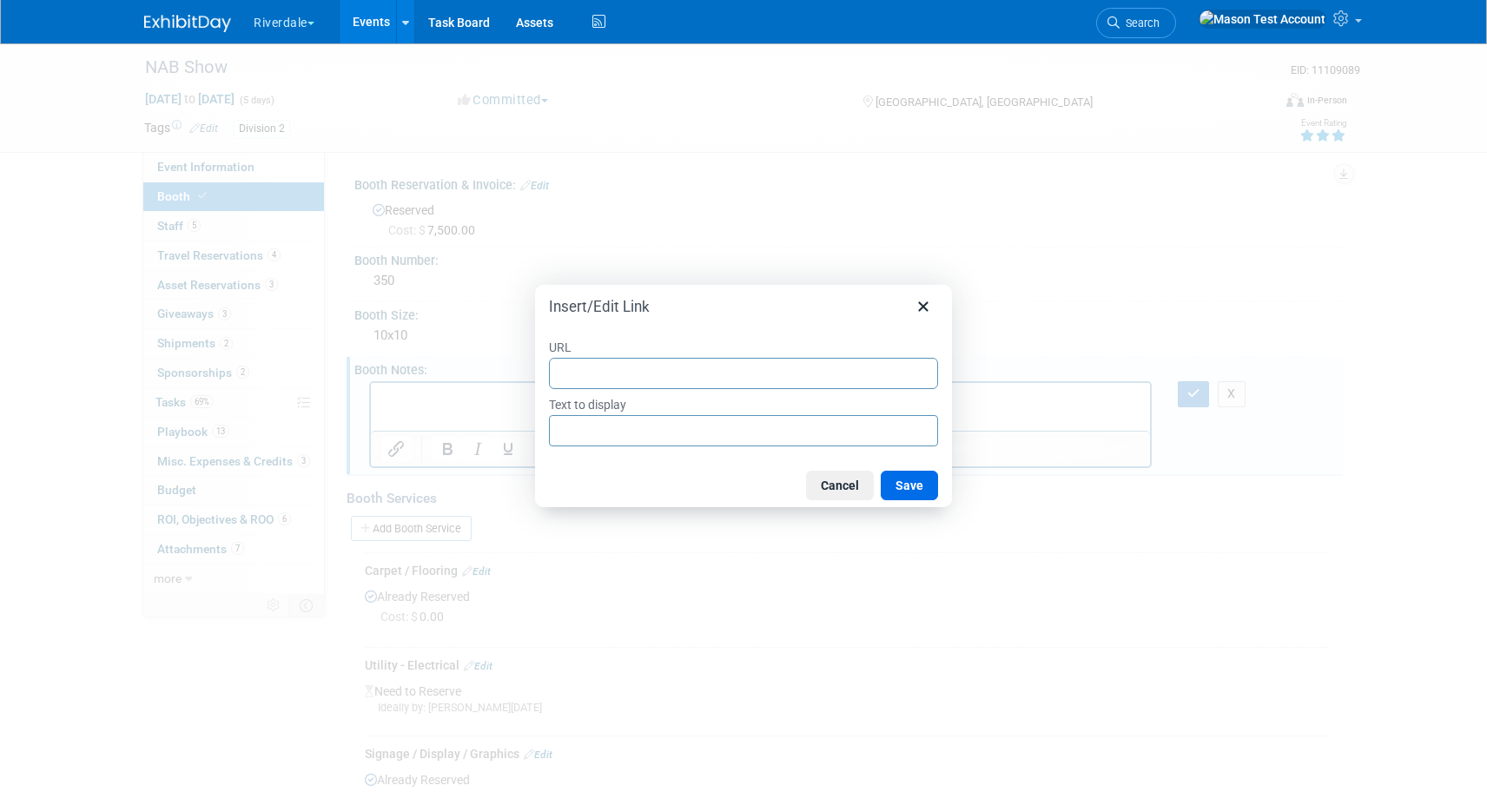
type input "[URL][DOMAIN_NAME]"
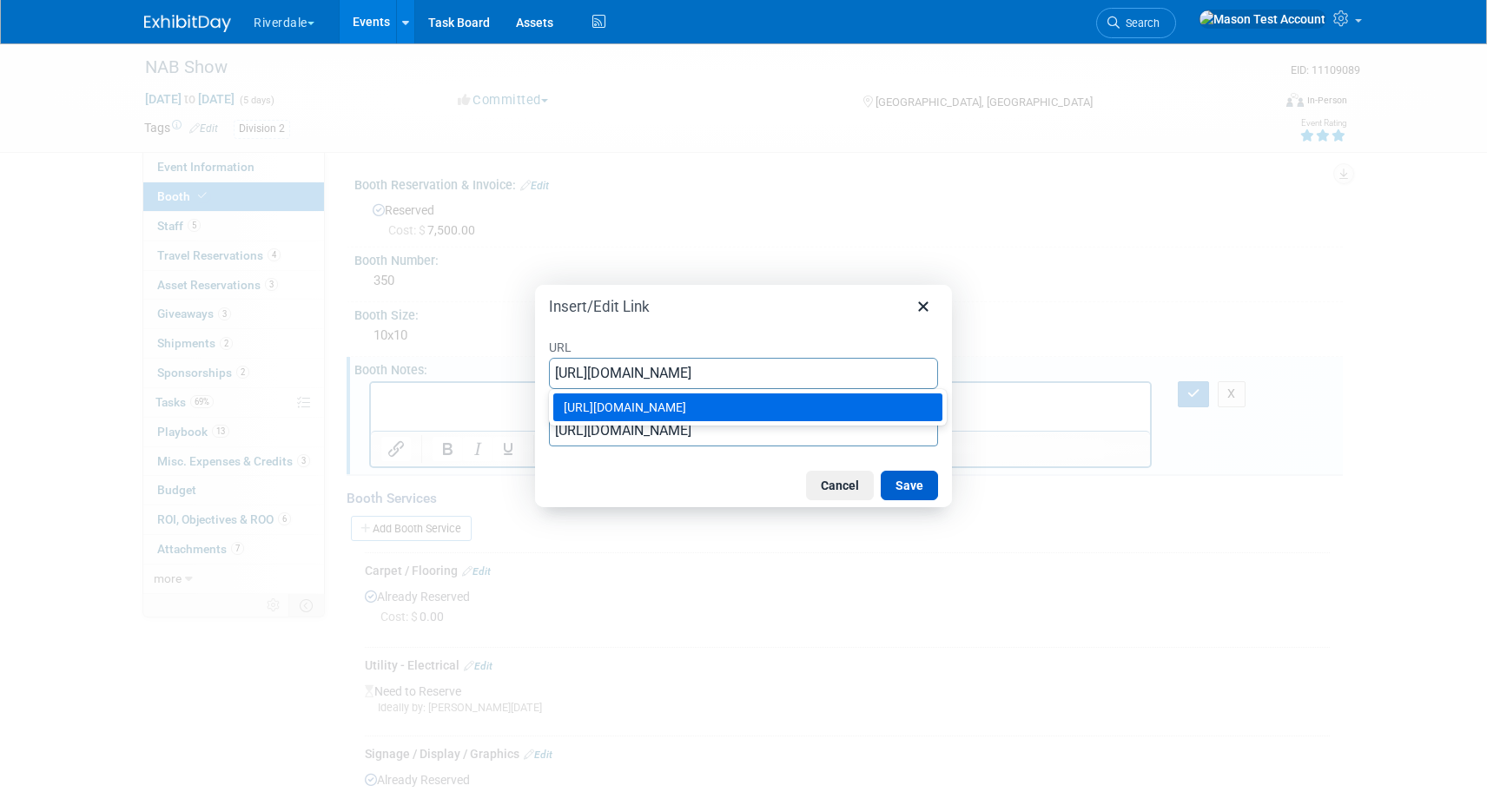
click at [909, 488] on button "Save" at bounding box center [909, 486] width 57 height 30
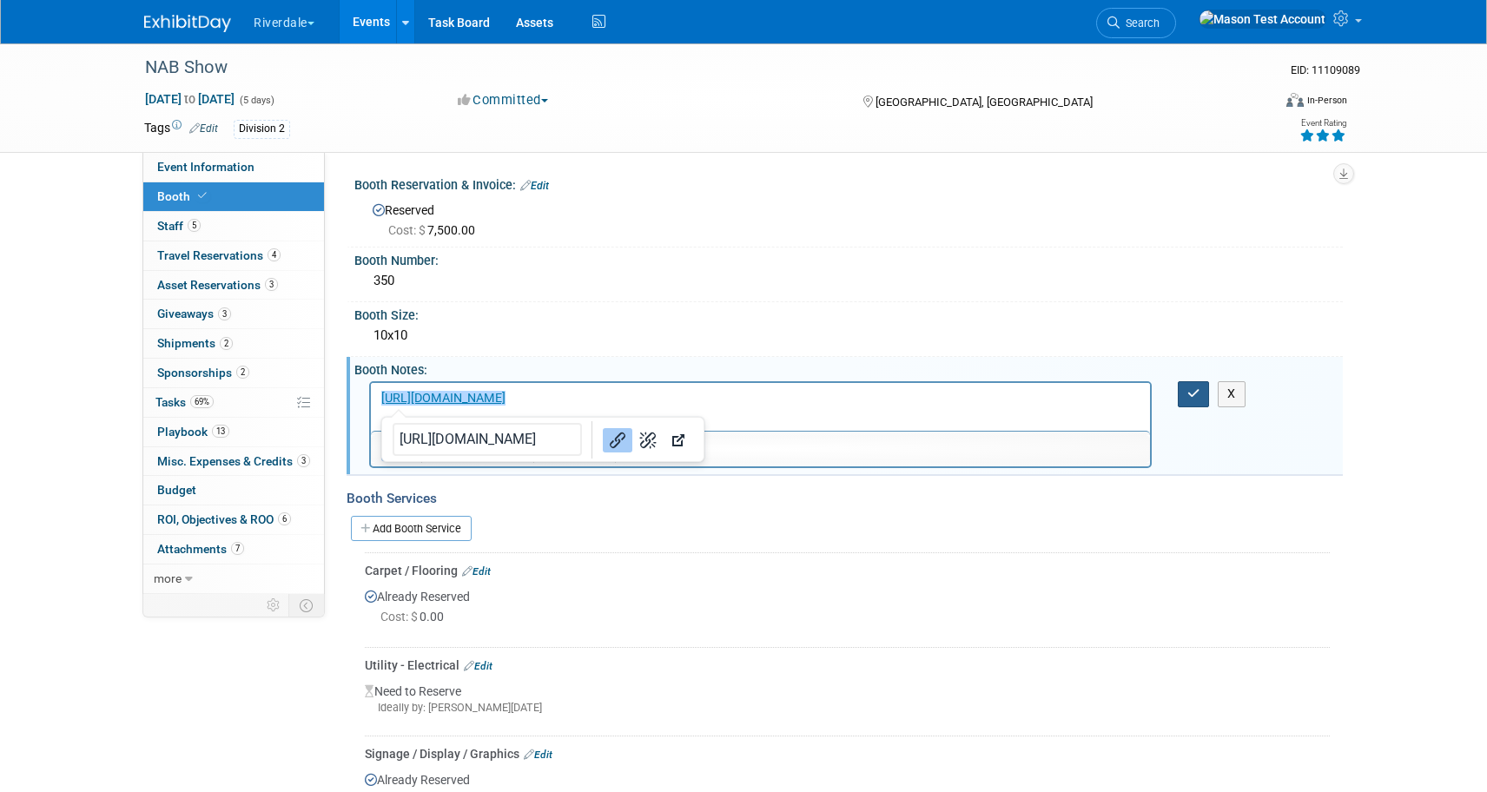
click at [1191, 390] on icon "button" at bounding box center [1194, 394] width 13 height 12
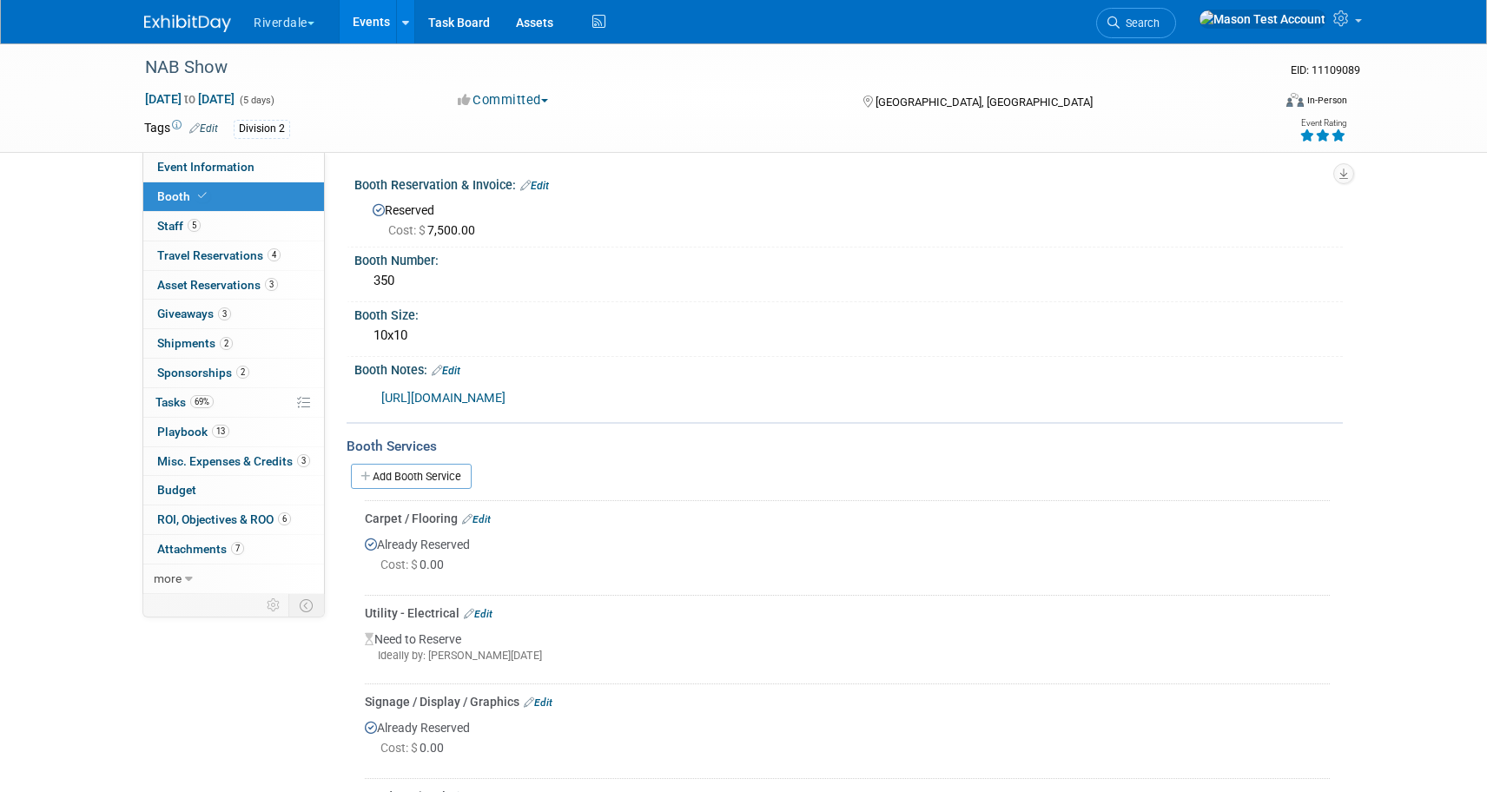
click at [506, 401] on link "[URL][DOMAIN_NAME]" at bounding box center [443, 398] width 124 height 15
